Goal: Information Seeking & Learning: Learn about a topic

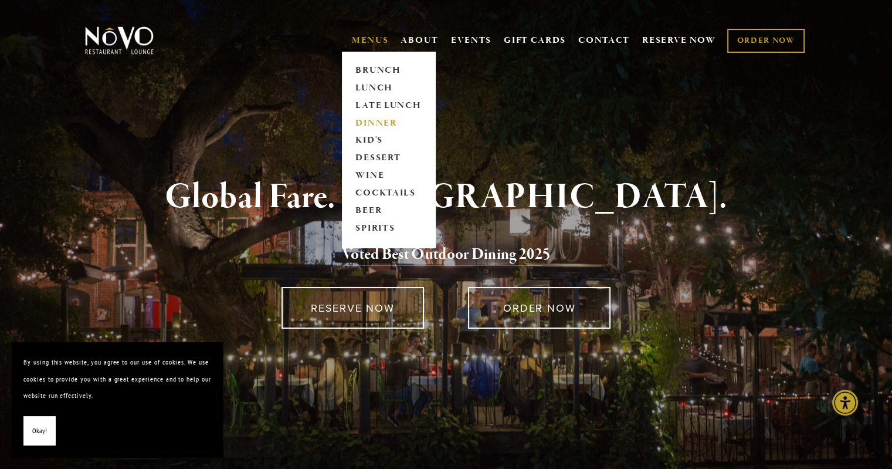
click at [382, 121] on link "DINNER" at bounding box center [388, 123] width 73 height 18
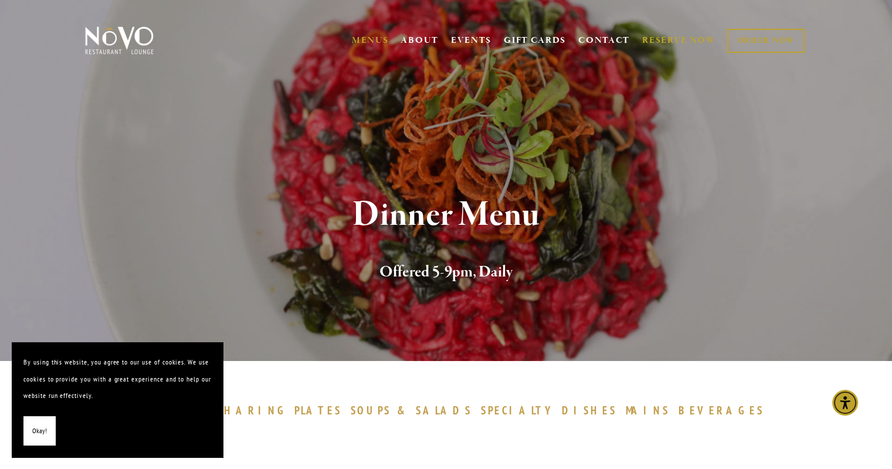
click at [693, 45] on link "RESERVE NOW" at bounding box center [679, 40] width 74 height 22
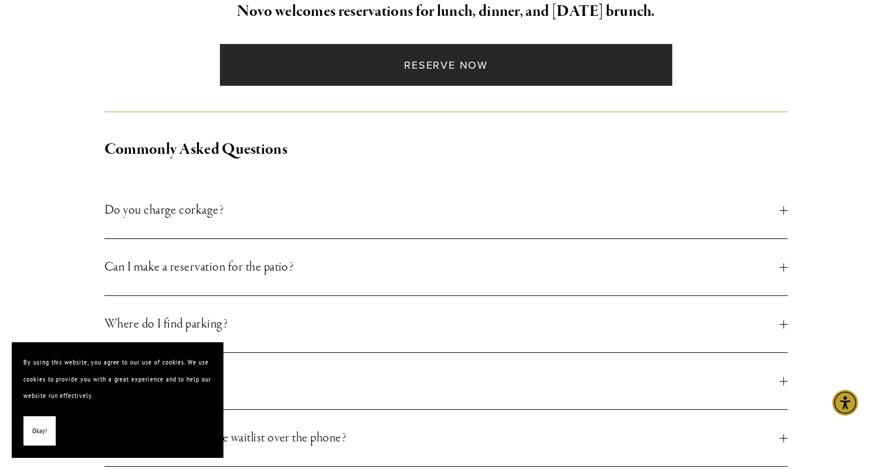
click at [410, 64] on link "Reserve Now" at bounding box center [446, 65] width 452 height 42
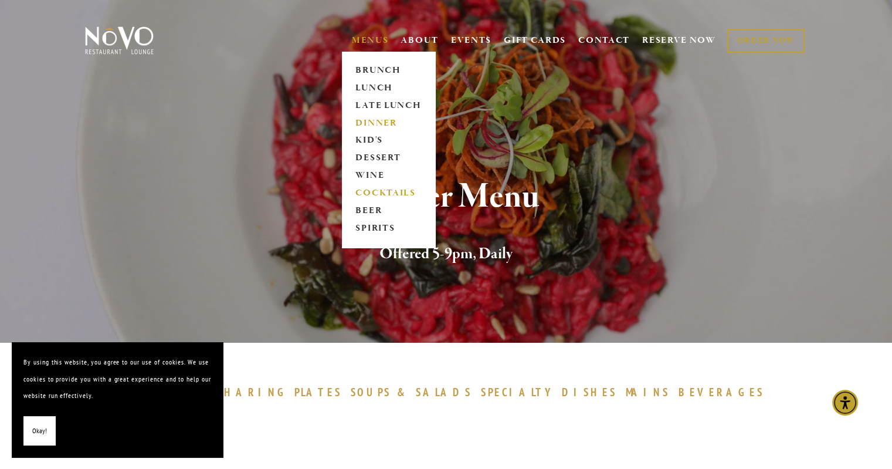
click at [382, 194] on link "COCKTAILS" at bounding box center [388, 194] width 73 height 18
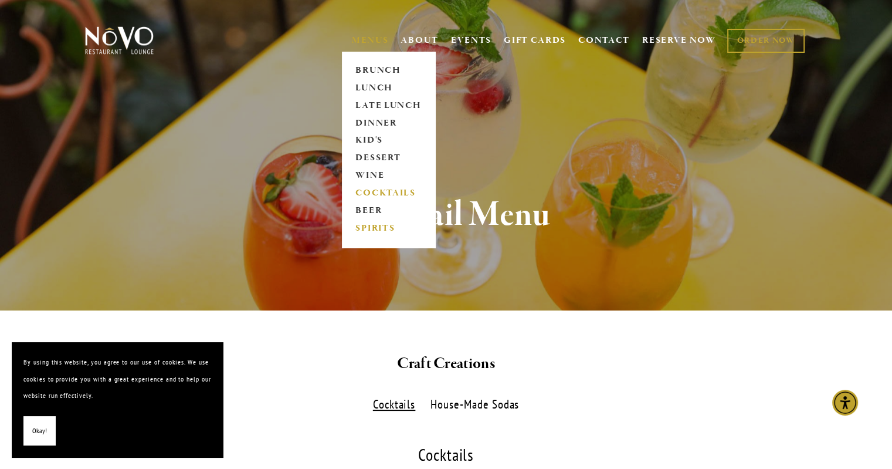
click at [373, 223] on link "SPIRITS" at bounding box center [388, 229] width 73 height 18
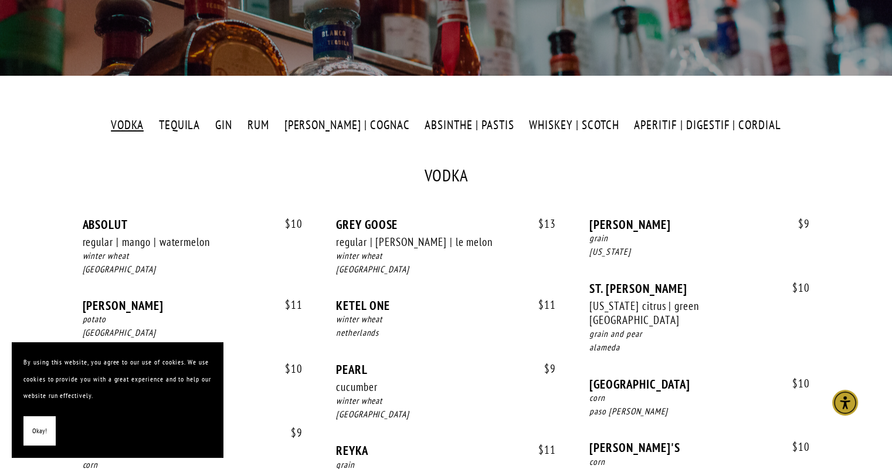
scroll to position [235, 0]
click at [565, 124] on label "WHISKEY | SCOTCH" at bounding box center [574, 125] width 102 height 17
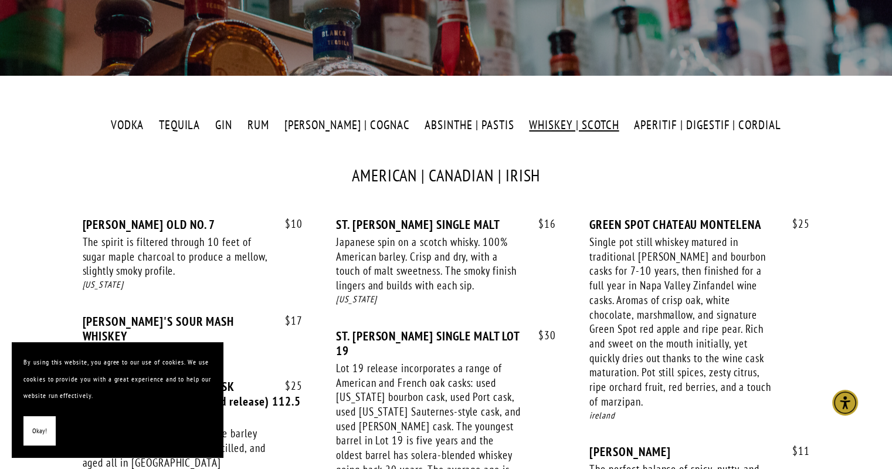
click at [235, 124] on label "GIN" at bounding box center [223, 125] width 29 height 17
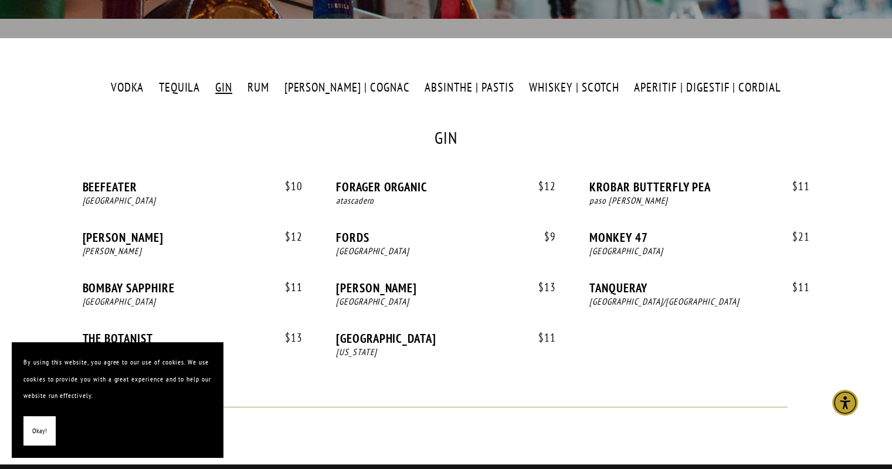
scroll to position [293, 0]
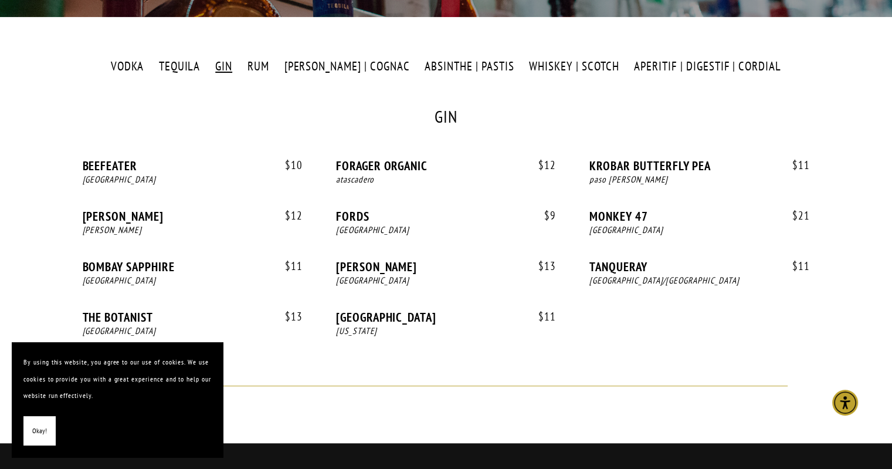
click at [274, 65] on label "RUM" at bounding box center [258, 66] width 34 height 17
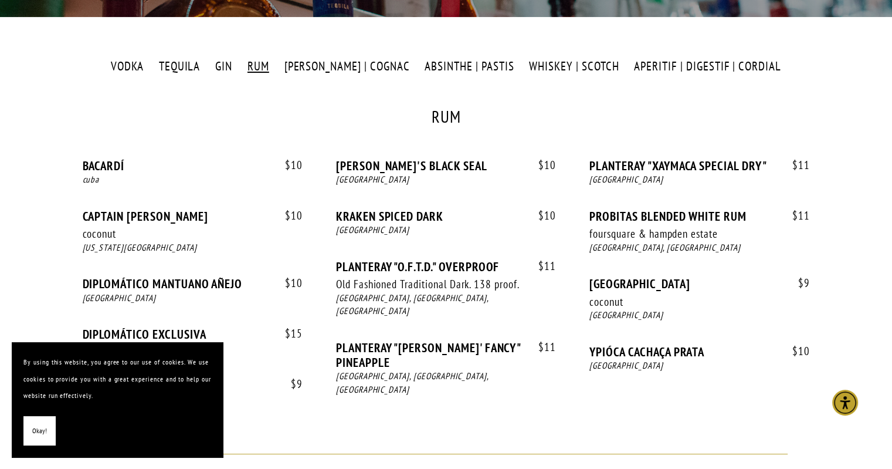
click at [206, 70] on label "TEQUILA" at bounding box center [179, 66] width 54 height 17
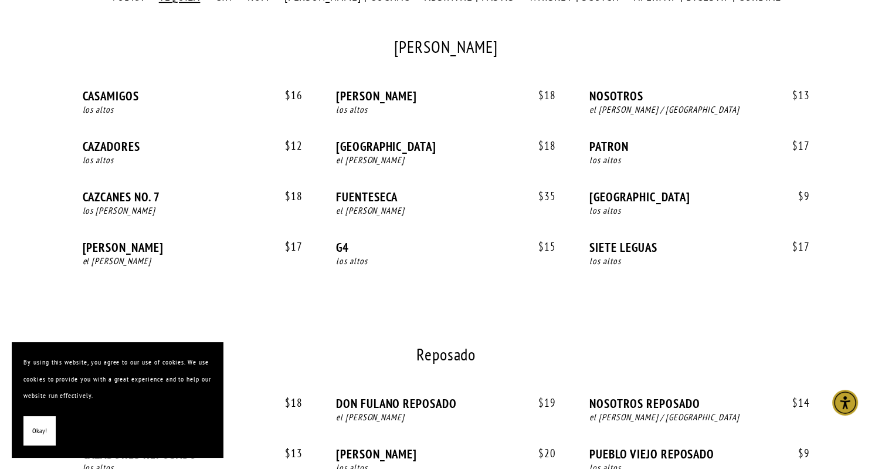
scroll to position [0, 0]
